Goal: Complete application form

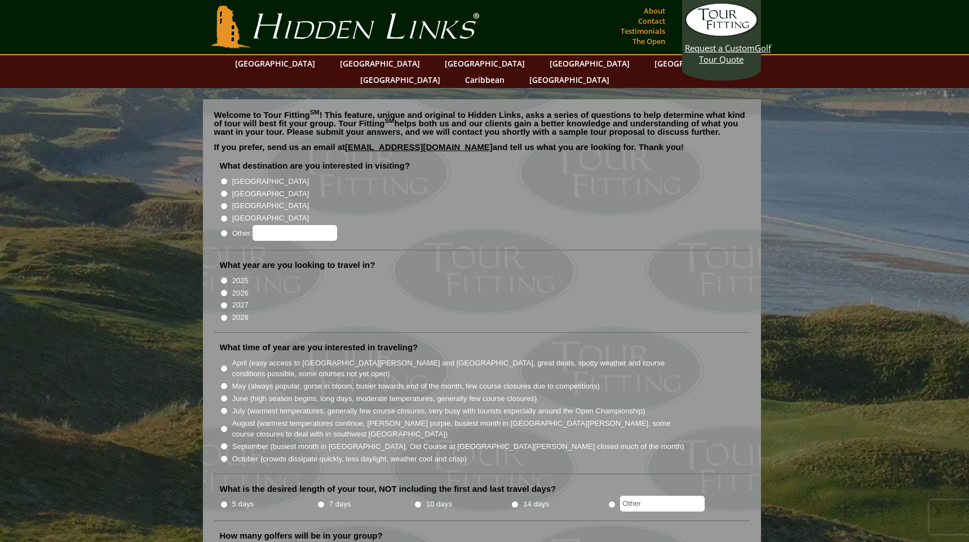
click at [225, 178] on input "[GEOGRAPHIC_DATA]" at bounding box center [223, 181] width 7 height 7
radio input "true"
click at [223, 190] on input "[GEOGRAPHIC_DATA]" at bounding box center [223, 193] width 7 height 7
radio input "true"
click at [224, 178] on input "[GEOGRAPHIC_DATA]" at bounding box center [223, 181] width 7 height 7
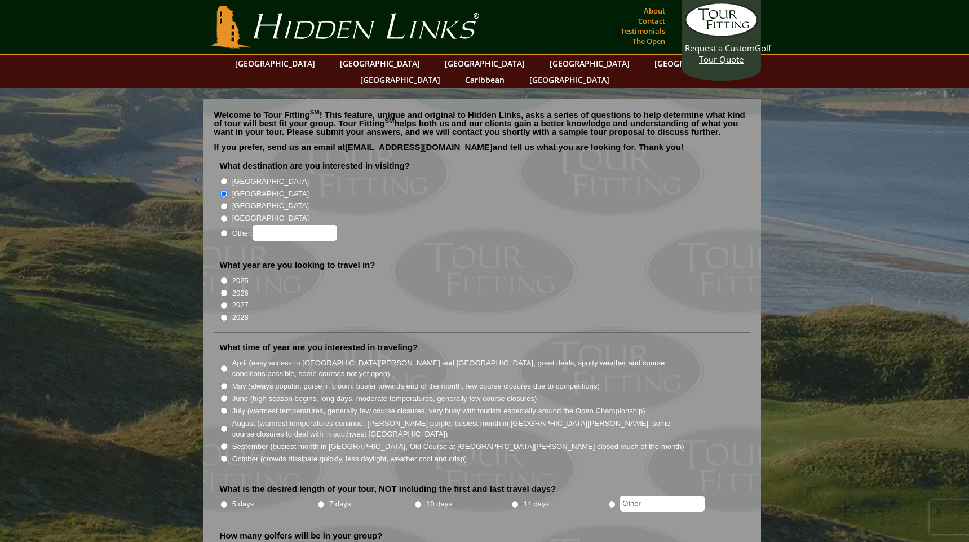
radio input "true"
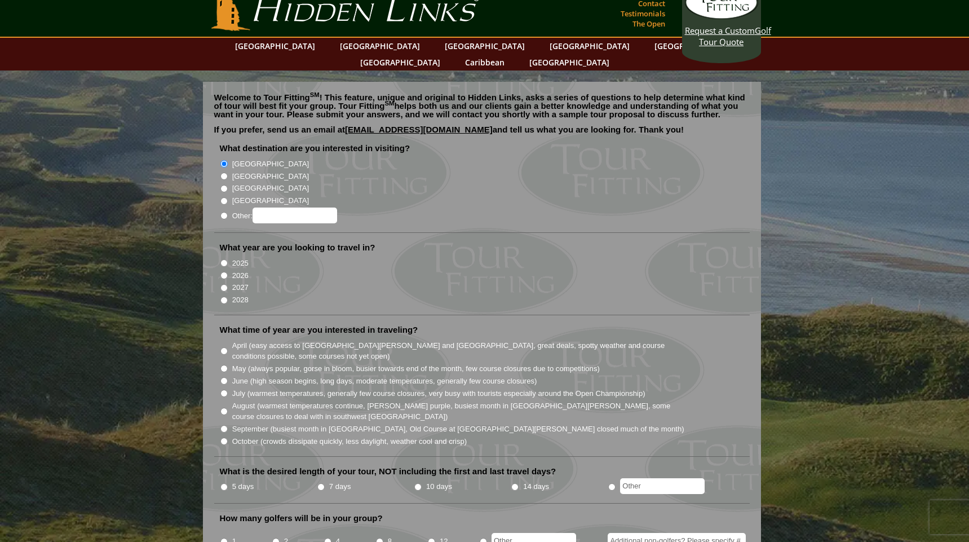
scroll to position [17, 0]
click at [223, 272] on input "2026" at bounding box center [223, 275] width 7 height 7
radio input "true"
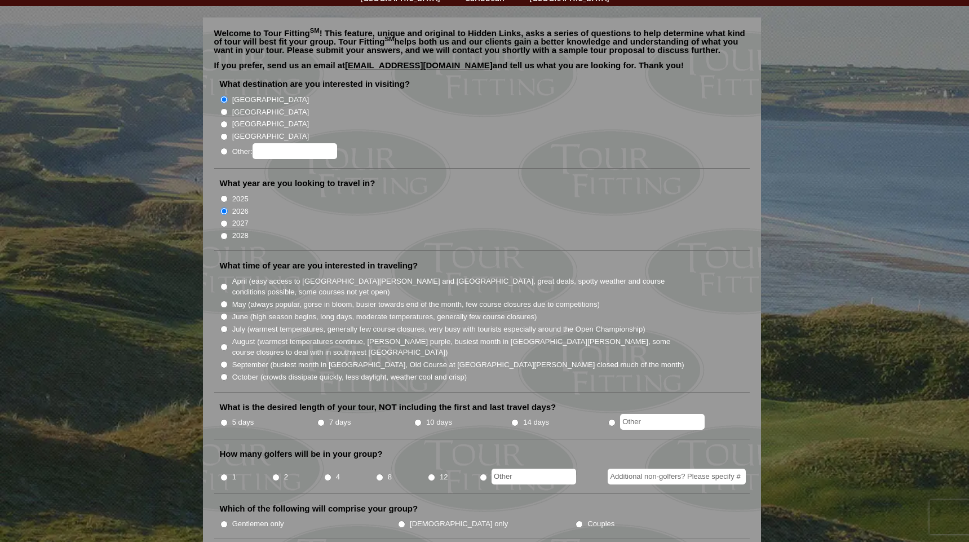
scroll to position [84, 0]
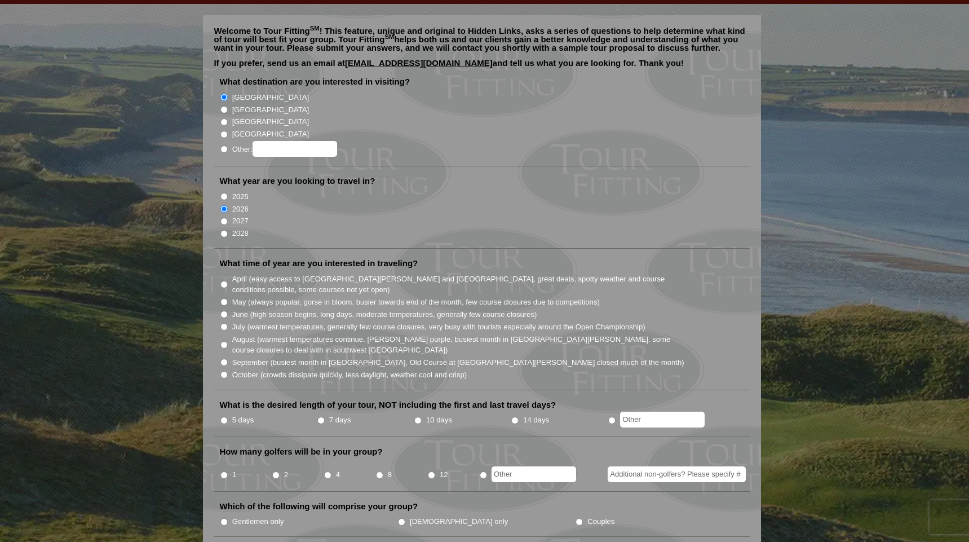
click at [224, 311] on input "June (high season begins, long days, moderate temperatures, generally few cours…" at bounding box center [223, 314] width 7 height 7
radio input "true"
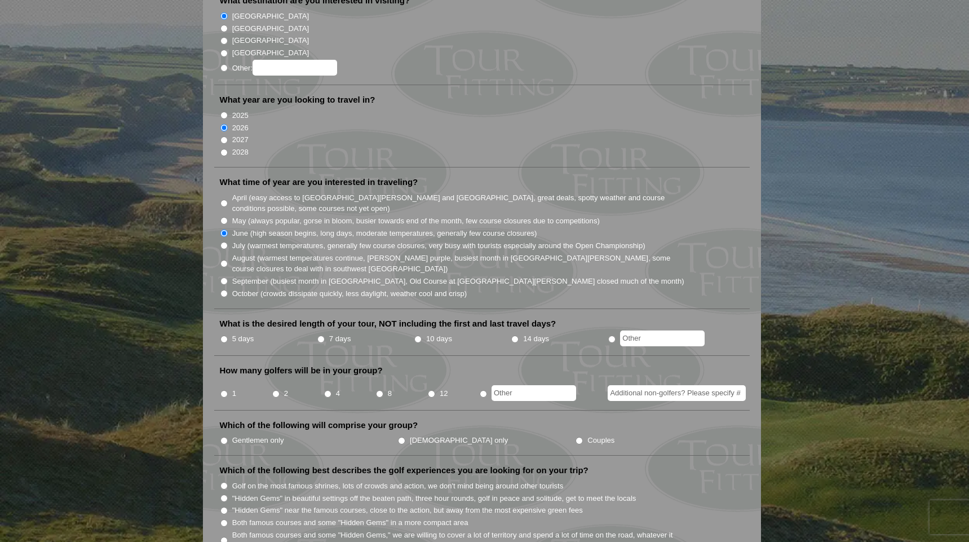
scroll to position [167, 0]
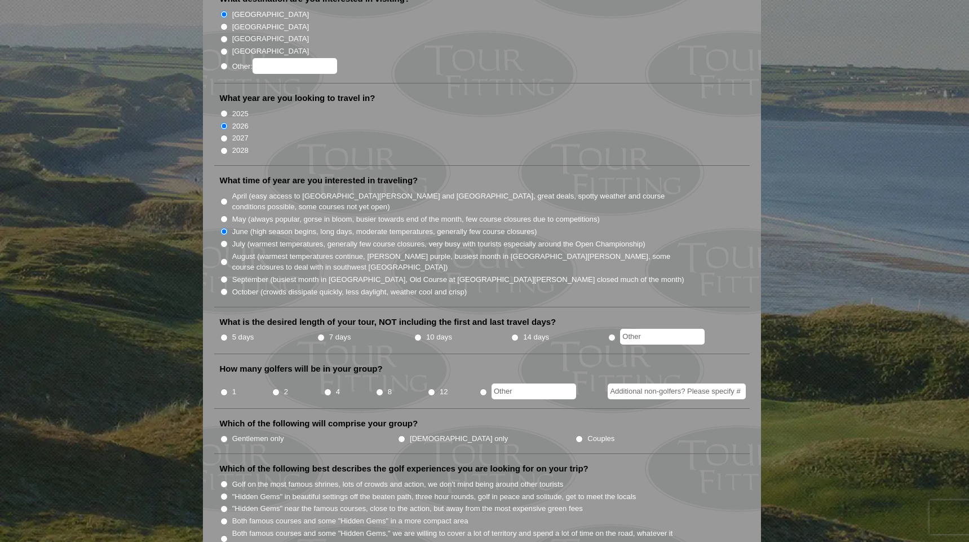
click at [417, 334] on input "10 days" at bounding box center [417, 337] width 7 height 7
radio input "true"
click at [274, 388] on input "2" at bounding box center [275, 391] width 7 height 7
radio input "true"
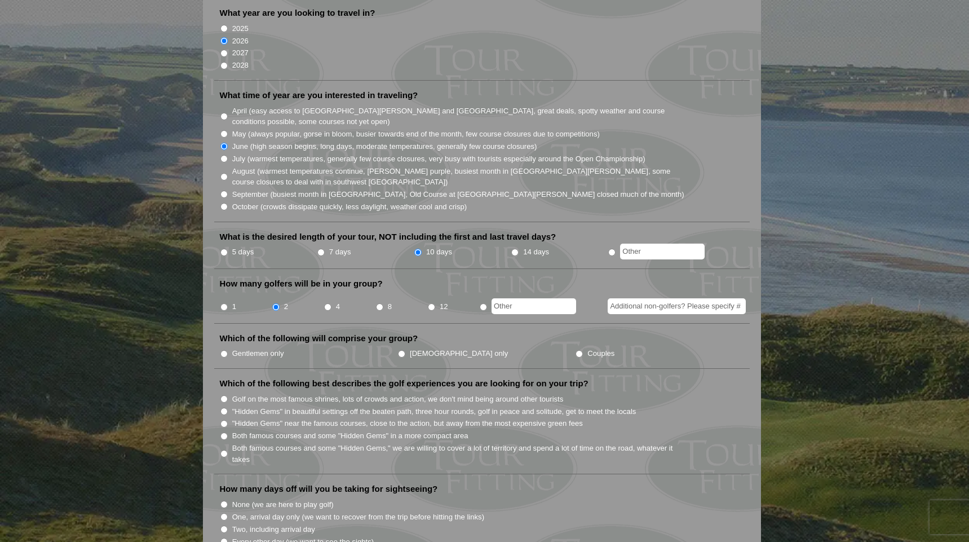
scroll to position [258, 0]
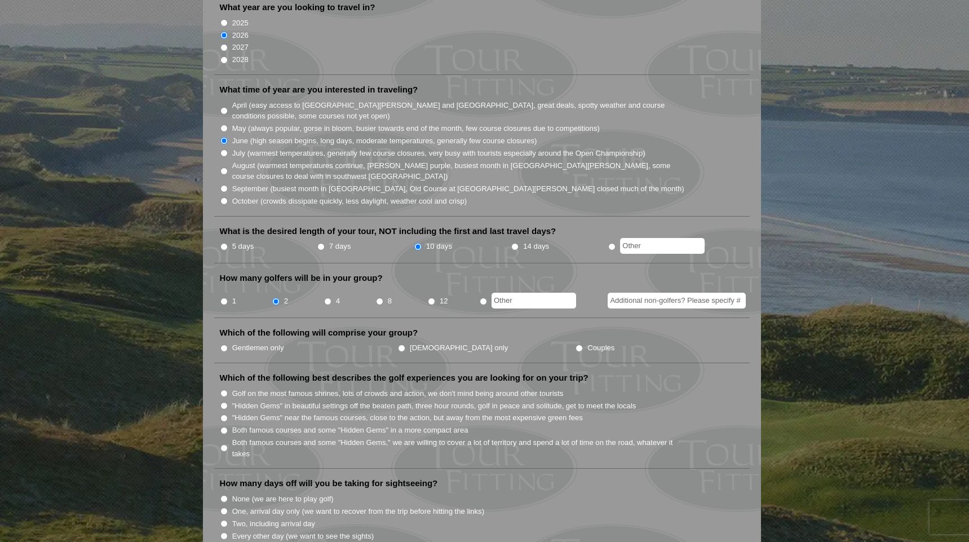
click at [648, 293] on input "Additional non-golfers? Please specify #" at bounding box center [677, 301] width 138 height 16
type input "2"
drag, startPoint x: 434, startPoint y: 327, endPoint x: 391, endPoint y: 332, distance: 43.1
click at [576, 344] on input "Couples" at bounding box center [579, 347] width 7 height 7
radio input "true"
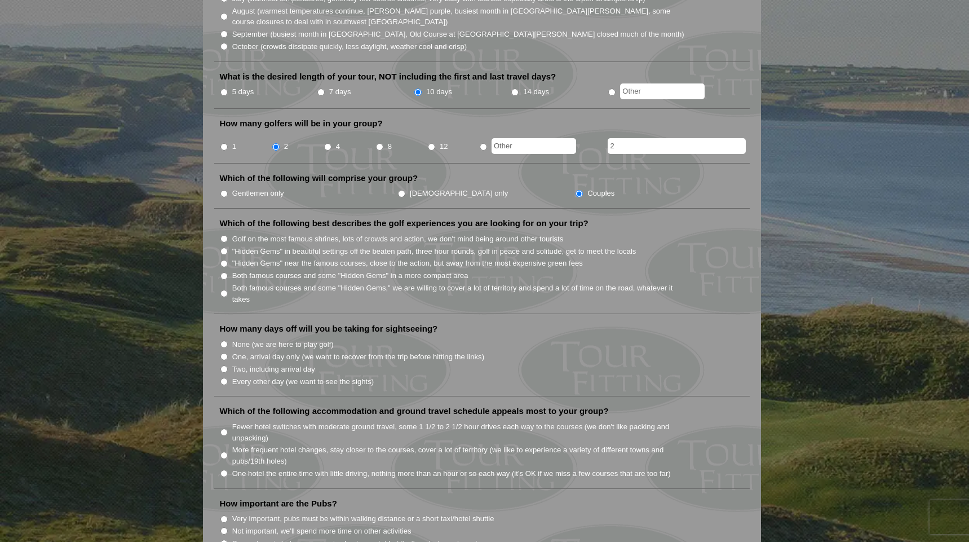
scroll to position [413, 0]
click at [224, 289] on input "Both famous courses and some "Hidden Gems," we are willing to cover a lot of te…" at bounding box center [223, 292] width 7 height 7
radio input "true"
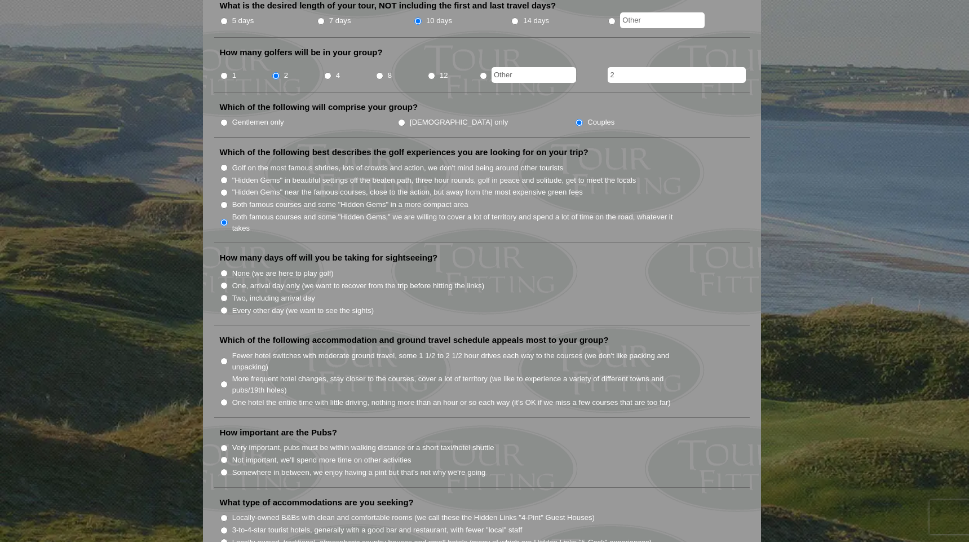
scroll to position [485, 0]
click at [224, 305] on input "Every other day (we want to see the sights)" at bounding box center [223, 308] width 7 height 7
radio input "true"
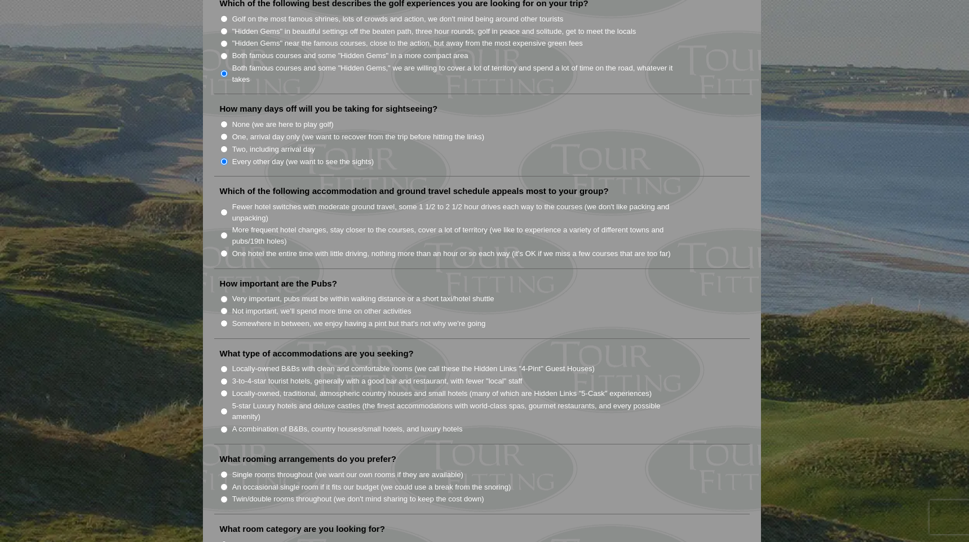
scroll to position [640, 0]
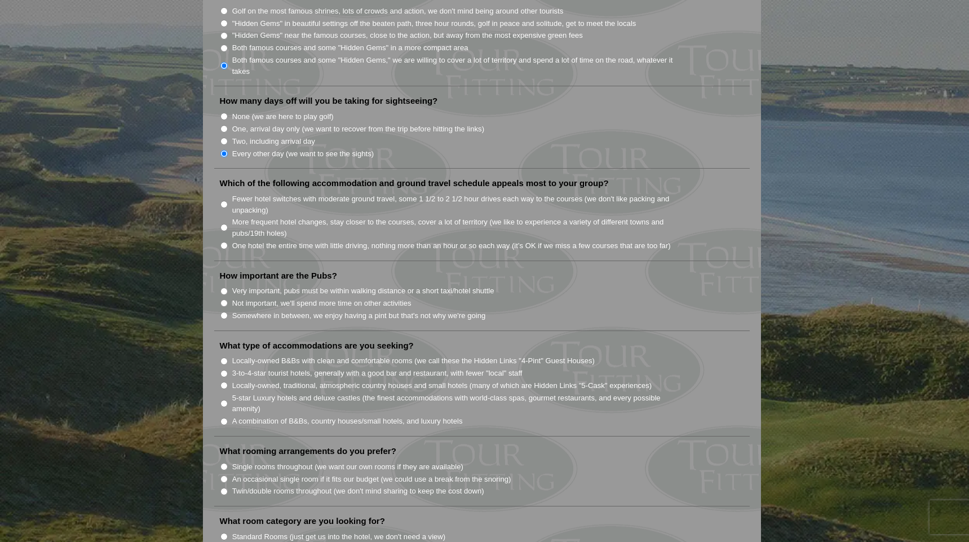
click at [223, 201] on input "Fewer hotel switches with moderate ground travel, some 1 1/2 to 2 1/2 hour driv…" at bounding box center [223, 204] width 7 height 7
radio input "true"
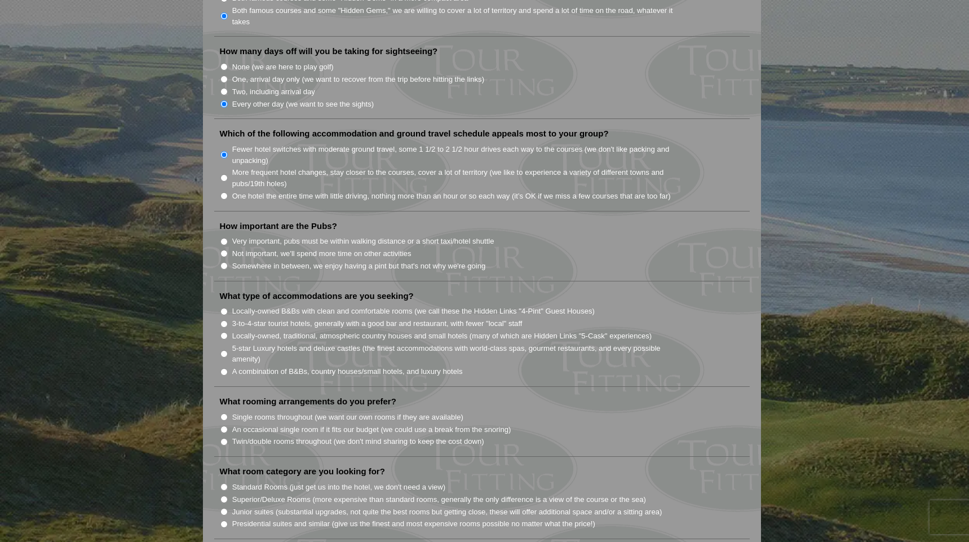
scroll to position [696, 0]
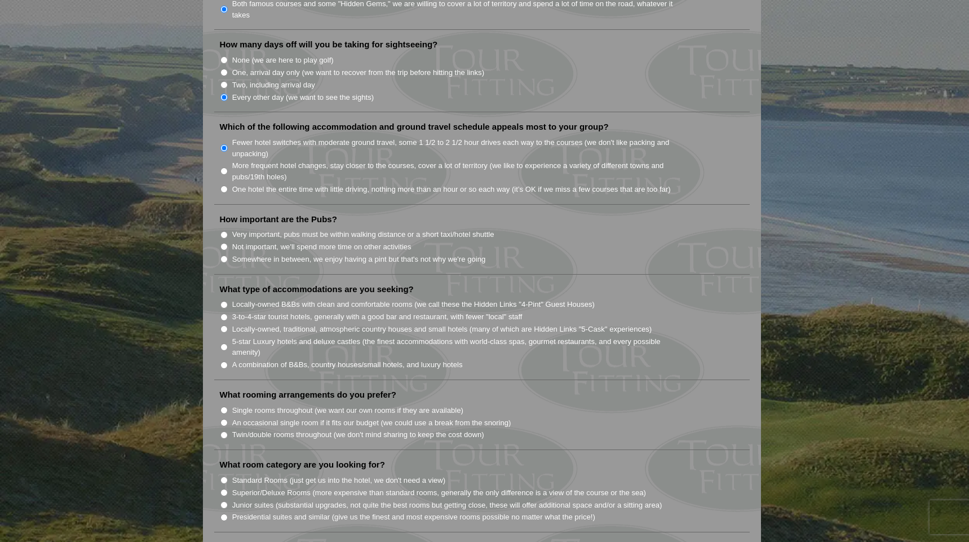
click at [222, 255] on input "Somewhere in between, we enjoy having a pint but that's not why we're going" at bounding box center [223, 258] width 7 height 7
radio input "true"
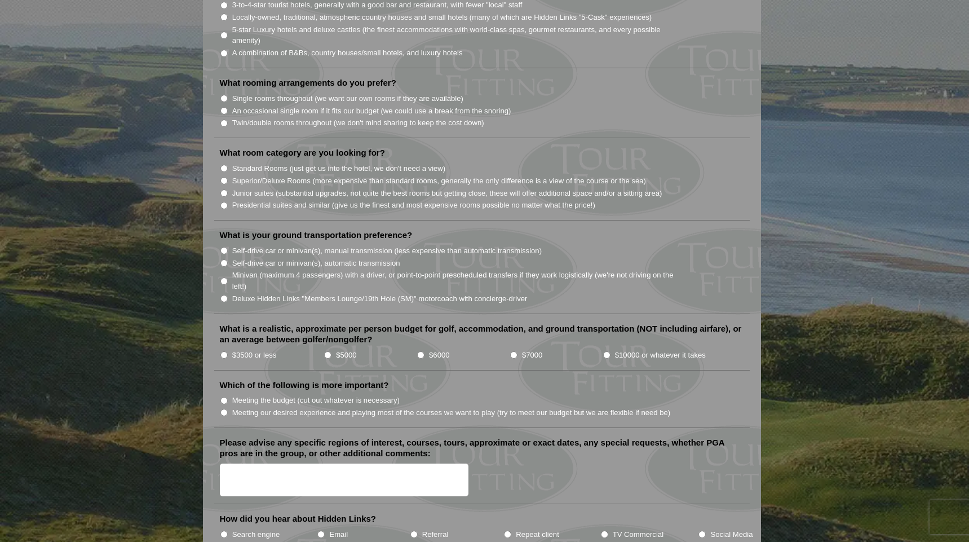
scroll to position [1049, 0]
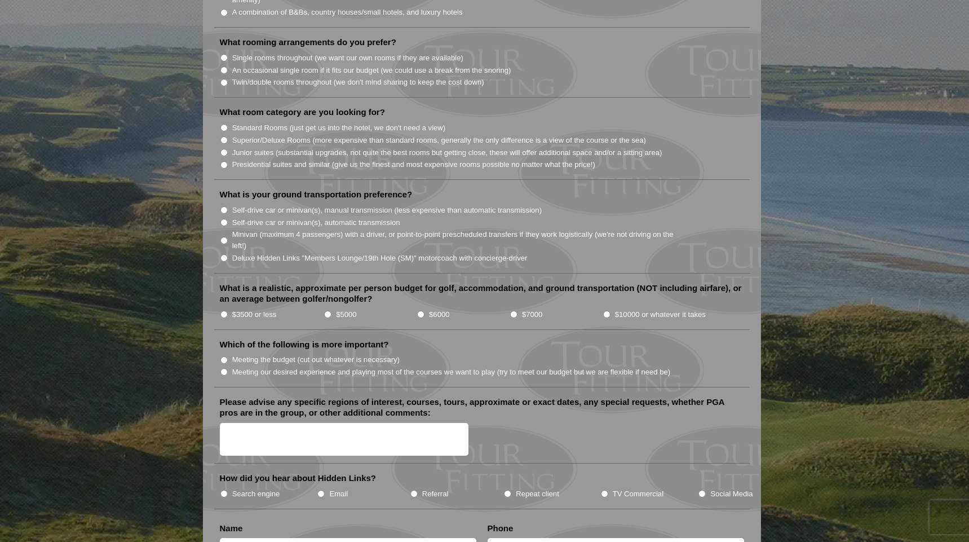
click at [327, 311] on input "$5000" at bounding box center [327, 314] width 7 height 7
radio input "true"
click at [223, 368] on input "Meeting our desired experience and playing most of the courses we want to play …" at bounding box center [223, 371] width 7 height 7
radio input "true"
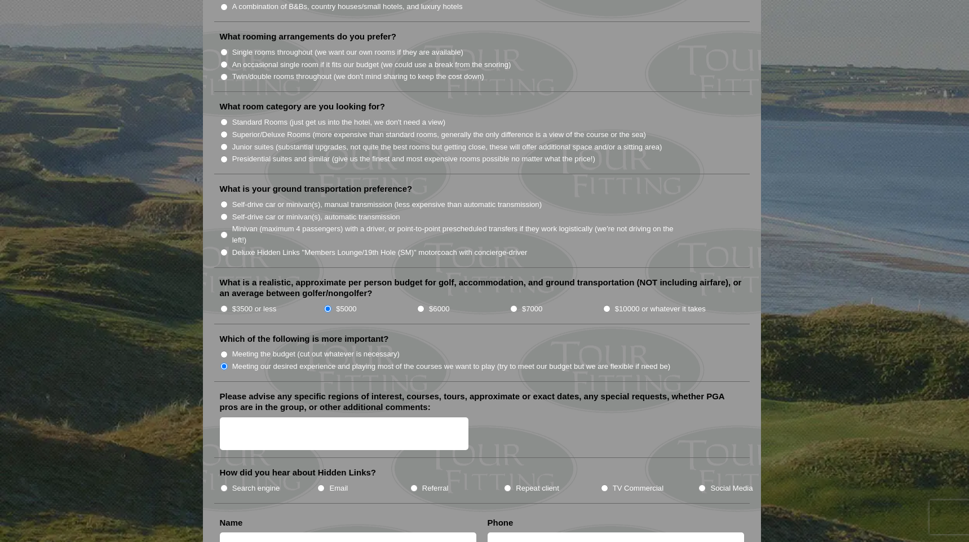
scroll to position [1055, 0]
click at [223, 231] on input "Minivan (maximum 4 passengers) with a driver, or point-to-point prescheduled tr…" at bounding box center [223, 234] width 7 height 7
radio input "true"
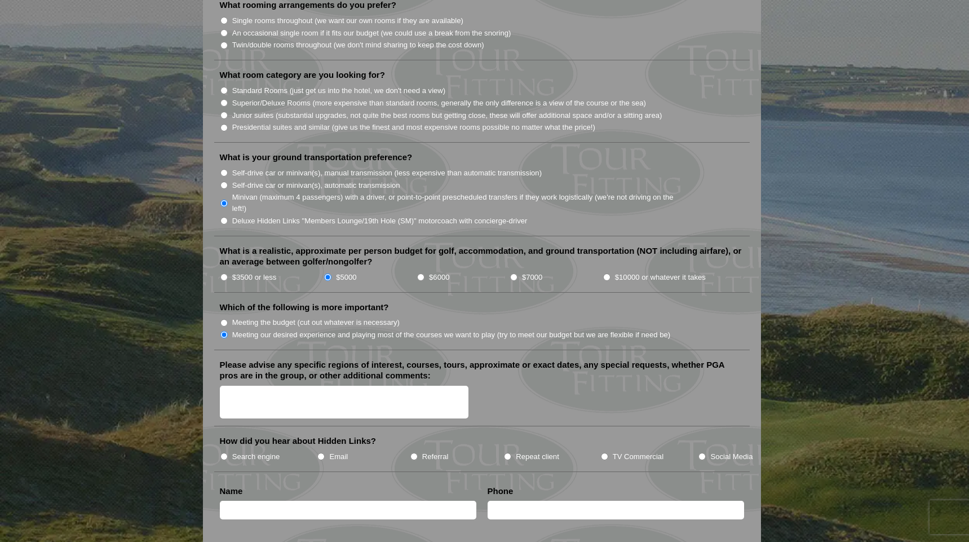
scroll to position [1046, 0]
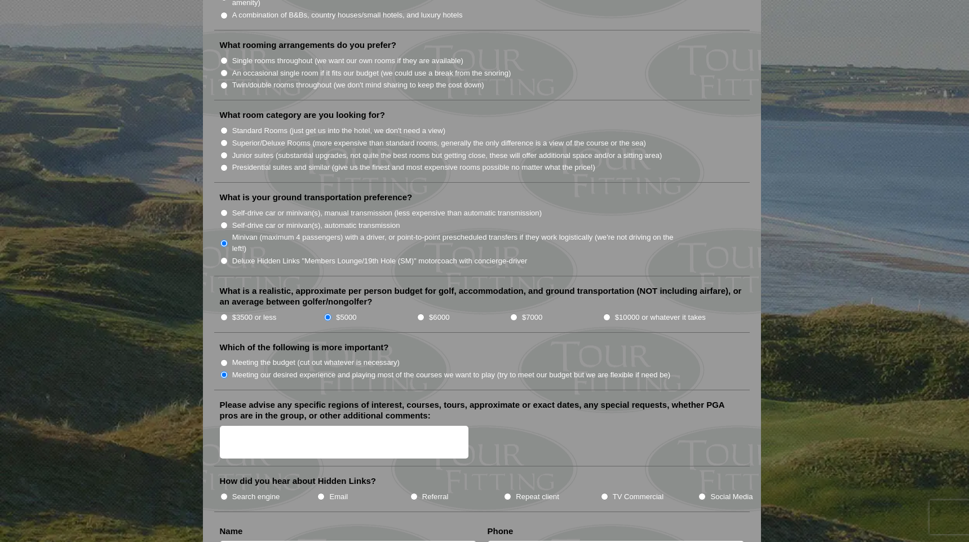
click at [222, 139] on input "Superior/Deluxe Rooms (more expensive than standard rooms, generally the only d…" at bounding box center [223, 142] width 7 height 7
radio input "true"
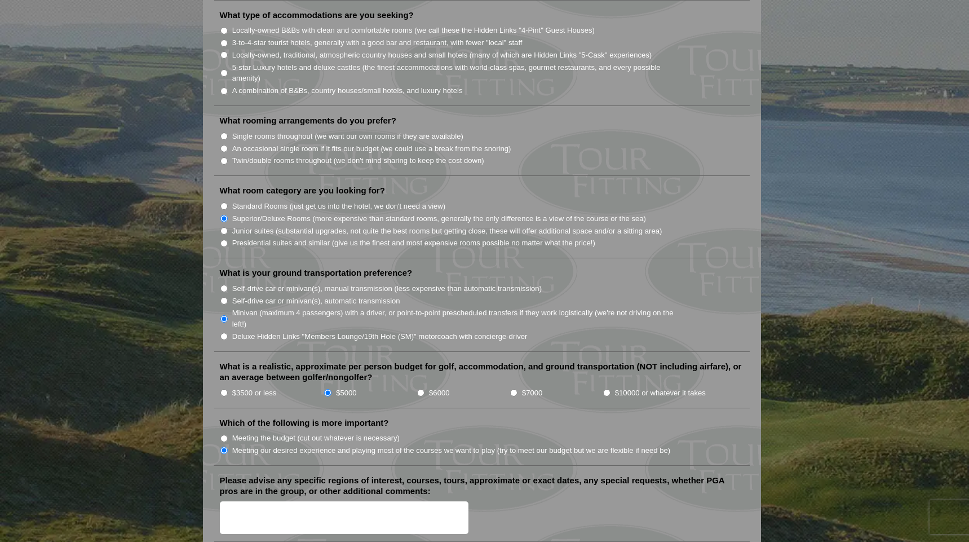
scroll to position [968, 0]
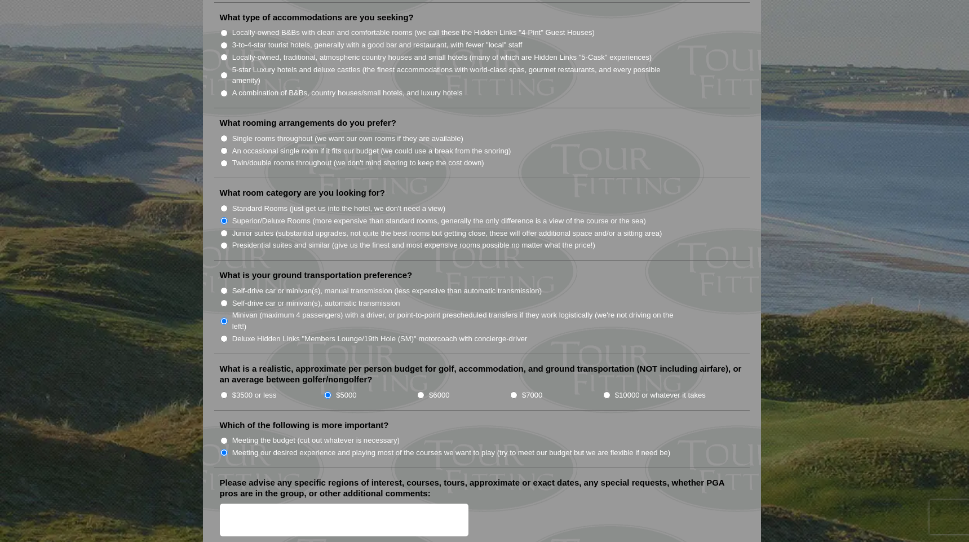
click at [225, 135] on input "Single rooms throughout (we want our own rooms if they are available)" at bounding box center [223, 138] width 7 height 7
radio input "true"
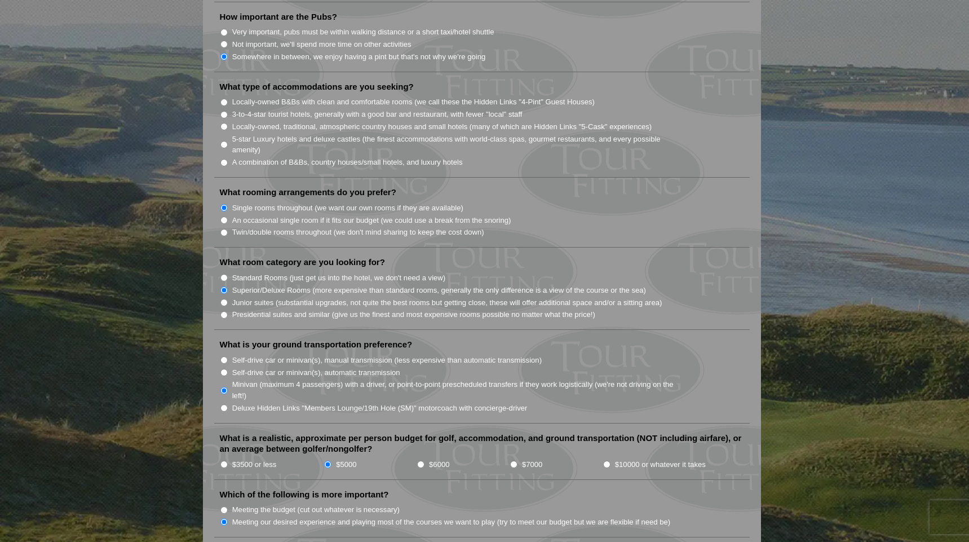
scroll to position [874, 0]
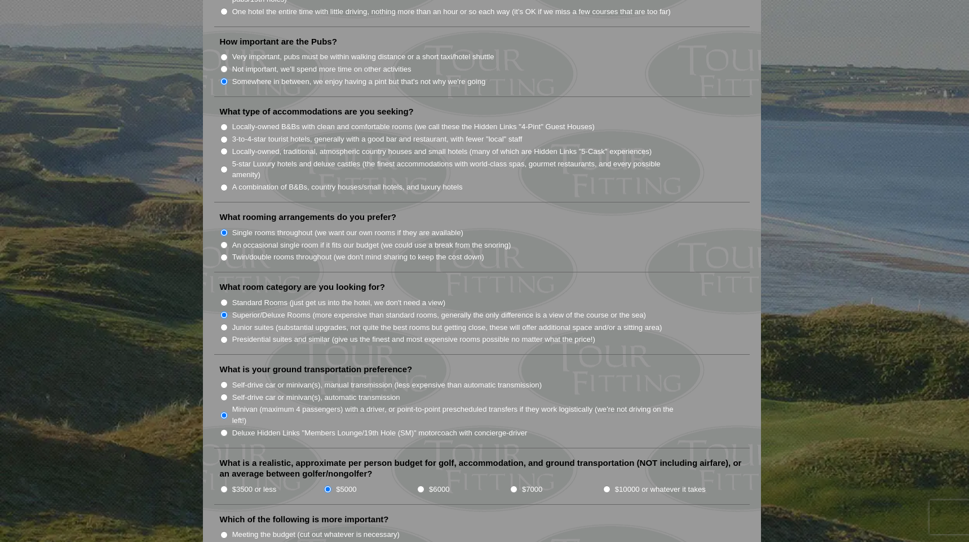
click at [224, 184] on input "A combination of B&Bs, country houses/small hotels, and luxury hotels" at bounding box center [223, 187] width 7 height 7
radio input "true"
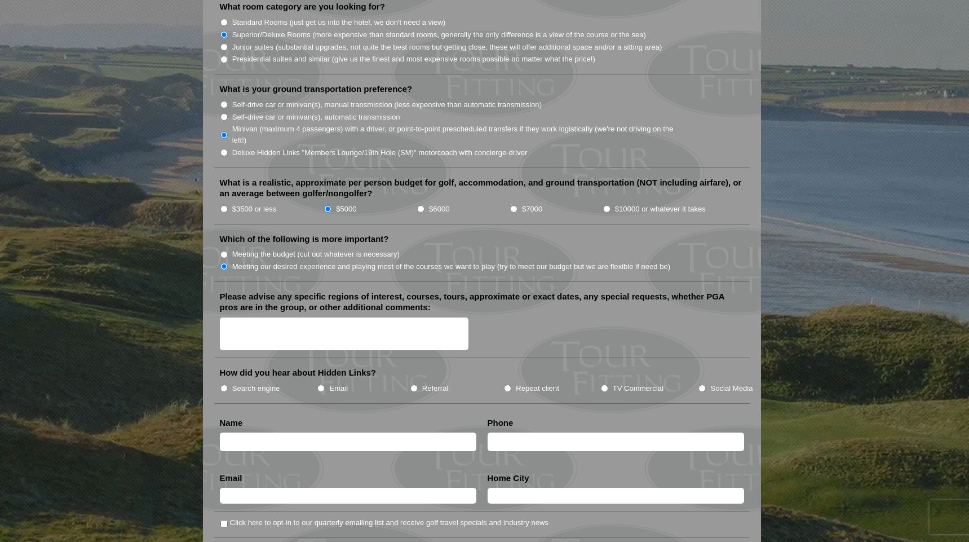
scroll to position [1264, 0]
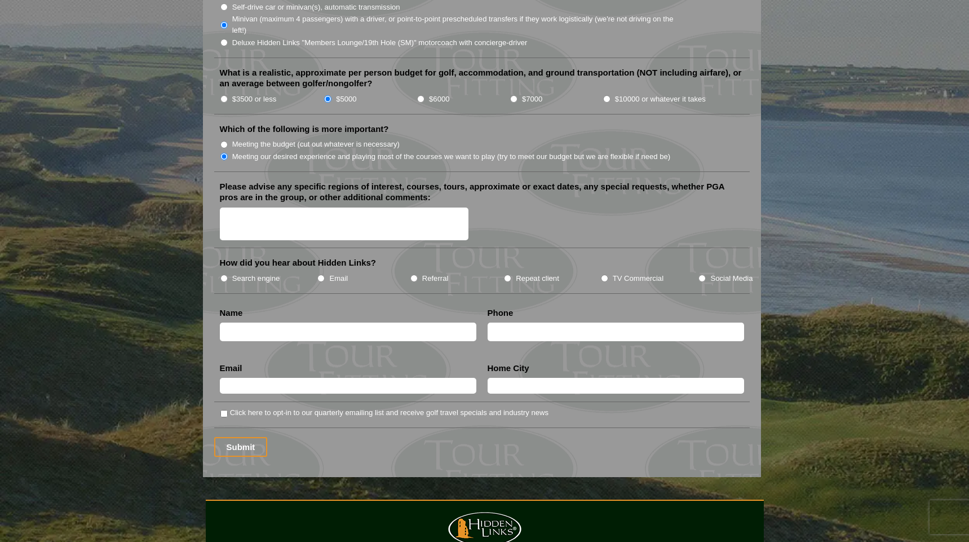
click at [604, 275] on input "TV Commercial" at bounding box center [604, 278] width 7 height 7
radio input "true"
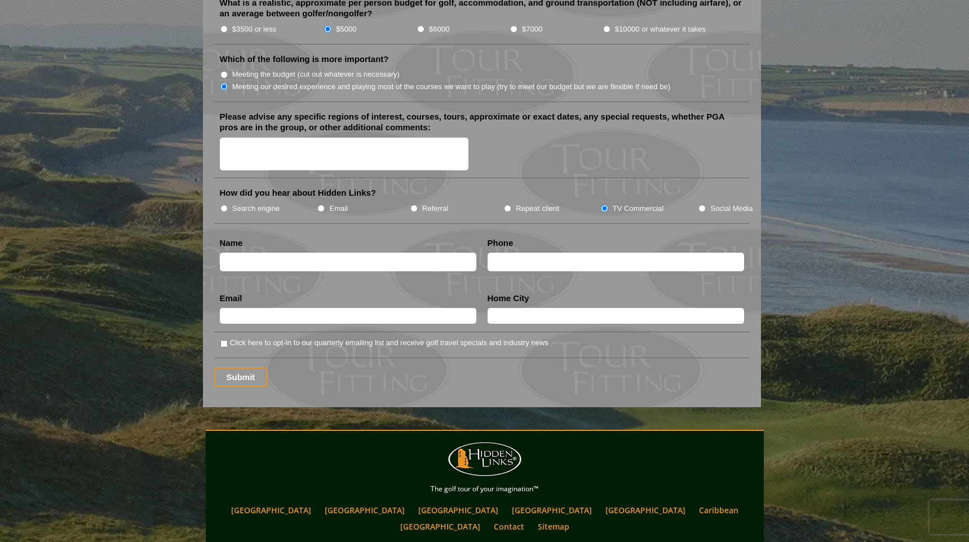
scroll to position [1337, 0]
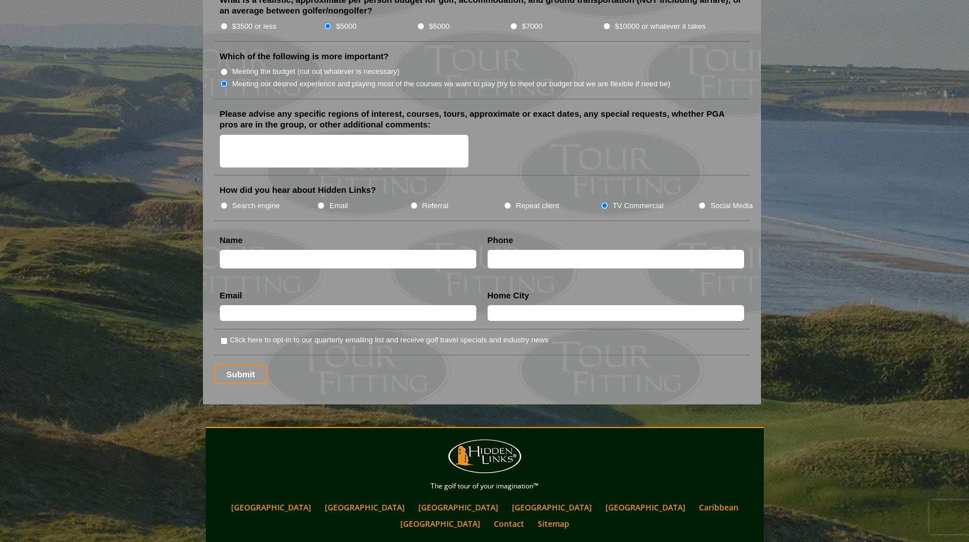
click at [225, 337] on input "Click here to opt-in to our quarterly emailing list and receive golf travel spe…" at bounding box center [223, 340] width 7 height 7
checkbox input "true"
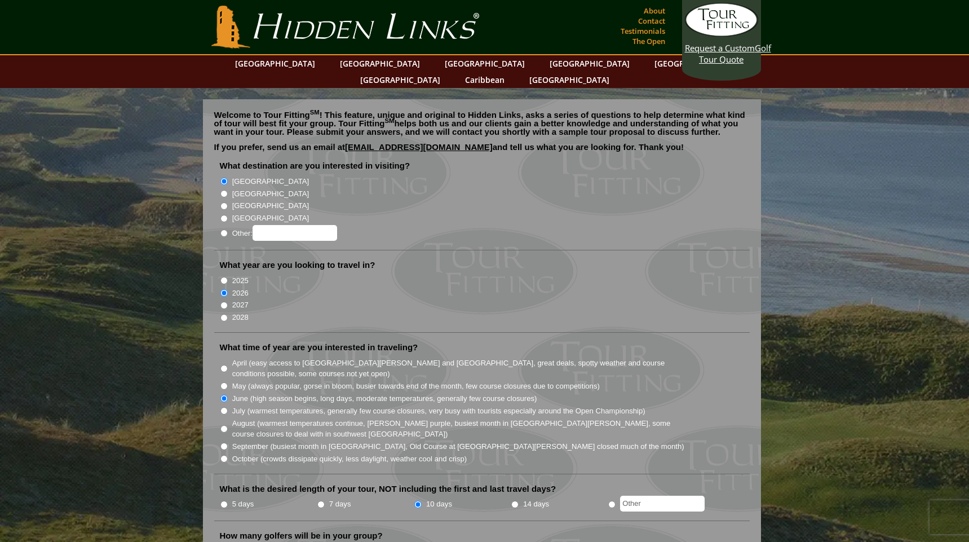
scroll to position [0, 0]
click at [320, 501] on input "7 days" at bounding box center [320, 504] width 7 height 7
radio input "true"
